Goal: Check status: Check status

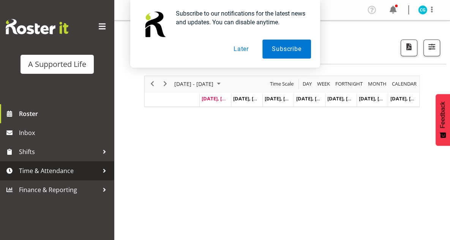
click at [56, 169] on span "Time & Attendance" at bounding box center [59, 170] width 80 height 11
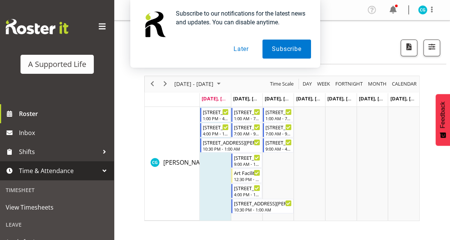
click at [51, 171] on span "Time & Attendance" at bounding box center [59, 170] width 80 height 11
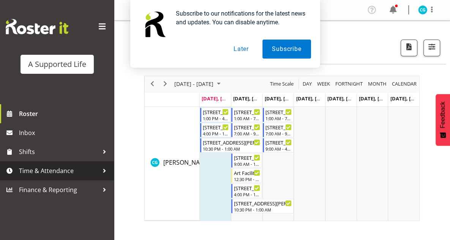
click at [76, 173] on span "Time & Attendance" at bounding box center [59, 170] width 80 height 11
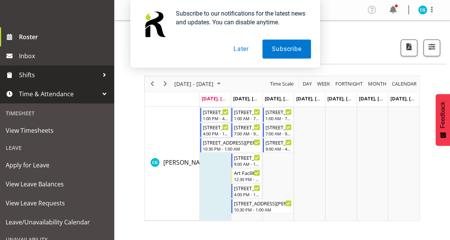
scroll to position [78, 0]
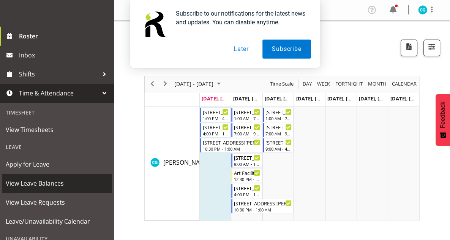
click at [48, 185] on span "View Leave Balances" at bounding box center [57, 182] width 103 height 11
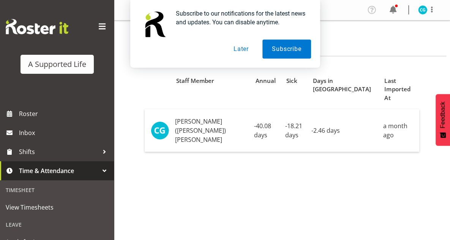
click at [88, 178] on link "Time & Attendance" at bounding box center [57, 170] width 114 height 19
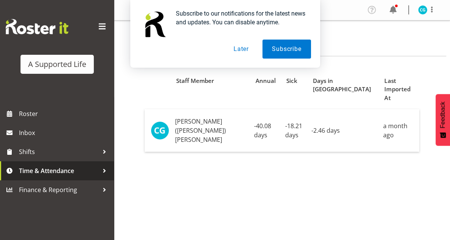
click at [88, 178] on link "Time & Attendance" at bounding box center [57, 170] width 114 height 19
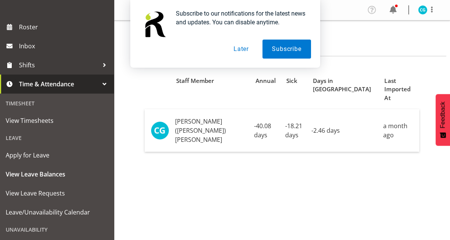
scroll to position [91, 0]
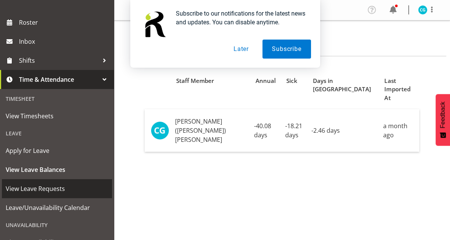
click at [43, 191] on span "View Leave Requests" at bounding box center [57, 188] width 103 height 11
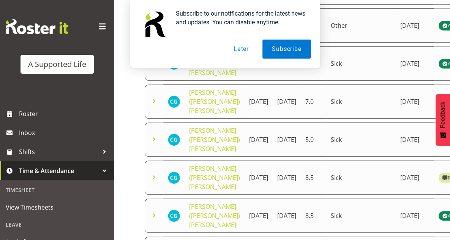
scroll to position [372, 0]
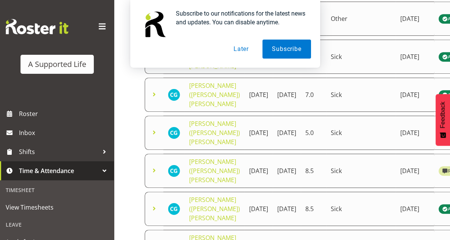
drag, startPoint x: 443, startPoint y: 182, endPoint x: 443, endPoint y: 223, distance: 40.7
click at [443, 223] on div "Starts At Type Requested At Status Staff Member Starts At Ends At Hours Type Re…" at bounding box center [297, 17] width 306 height 639
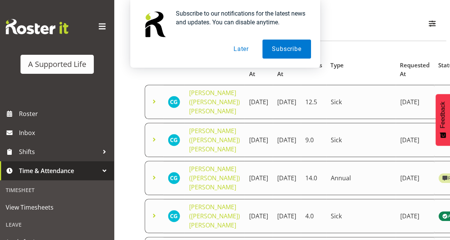
scroll to position [0, 0]
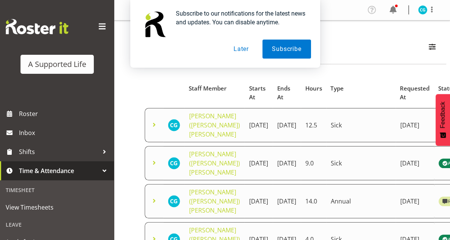
click at [241, 44] on button "Later" at bounding box center [241, 49] width 34 height 19
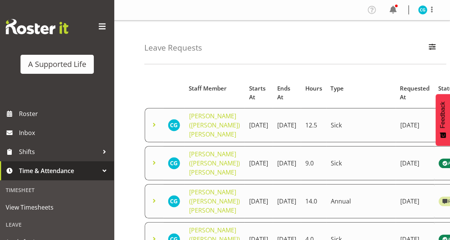
click at [246, 193] on td "20th October 2025" at bounding box center [259, 201] width 28 height 34
click at [155, 199] on span at bounding box center [154, 200] width 9 height 9
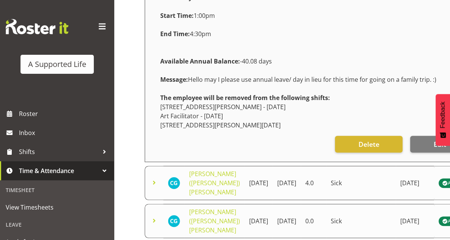
scroll to position [253, 0]
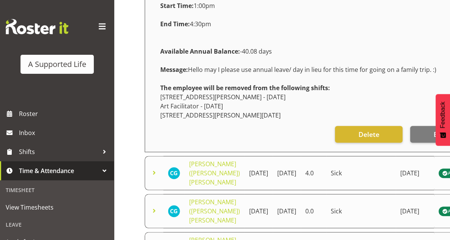
click at [99, 171] on div at bounding box center [104, 170] width 11 height 11
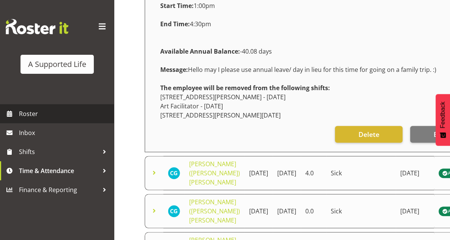
click at [53, 117] on span "Roster" at bounding box center [64, 113] width 91 height 11
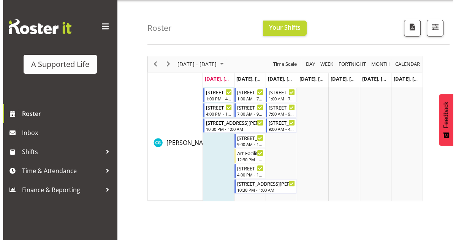
scroll to position [20, 0]
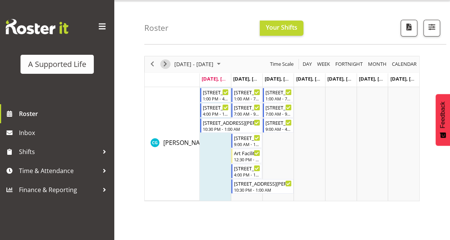
click at [164, 65] on span "Next" at bounding box center [165, 63] width 9 height 9
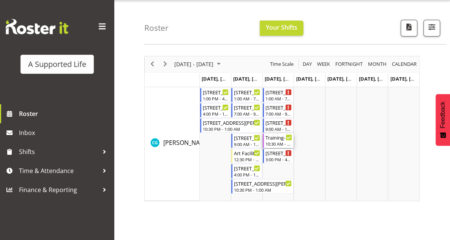
click at [272, 137] on div "Training- Active Support" at bounding box center [279, 137] width 27 height 8
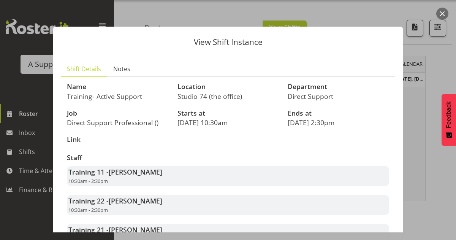
click at [444, 14] on button "button" at bounding box center [442, 14] width 12 height 12
